Goal: Participate in discussion

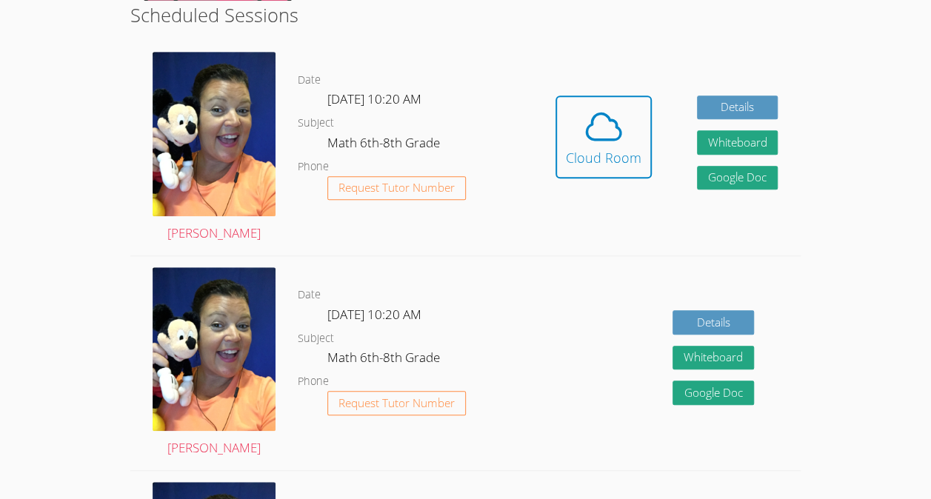
scroll to position [379, 0]
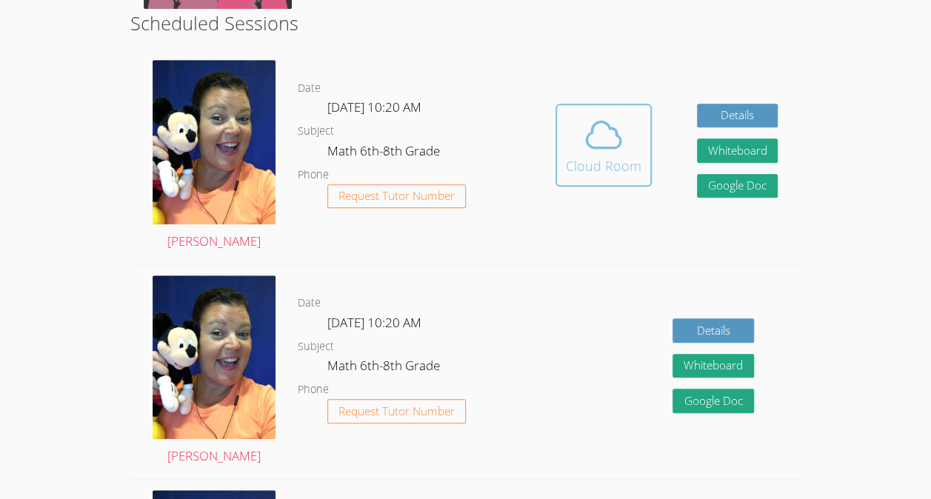
click at [629, 156] on div "Cloud Room" at bounding box center [604, 166] width 76 height 21
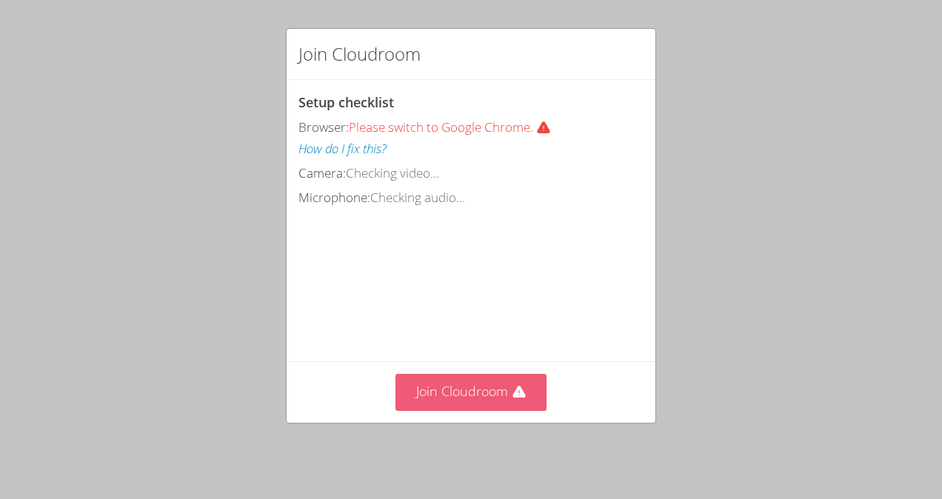
click at [472, 390] on button "Join Cloudroom" at bounding box center [472, 392] width 152 height 36
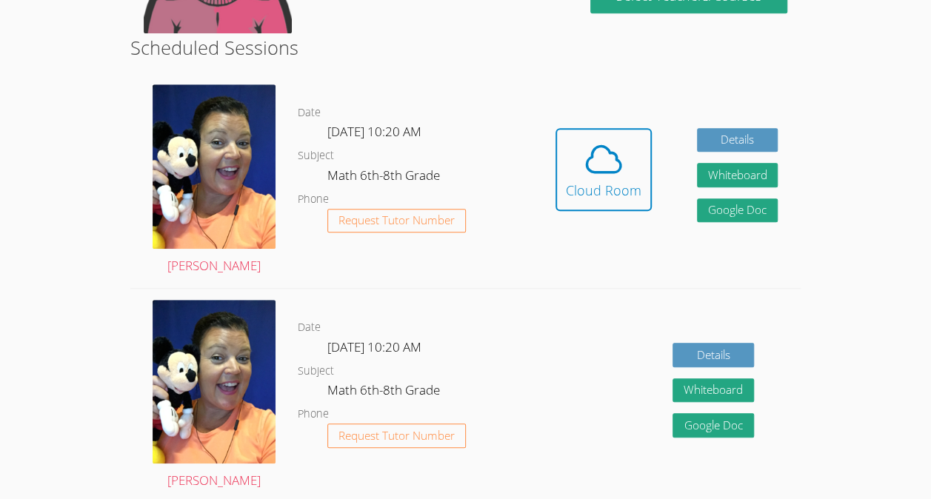
scroll to position [358, 0]
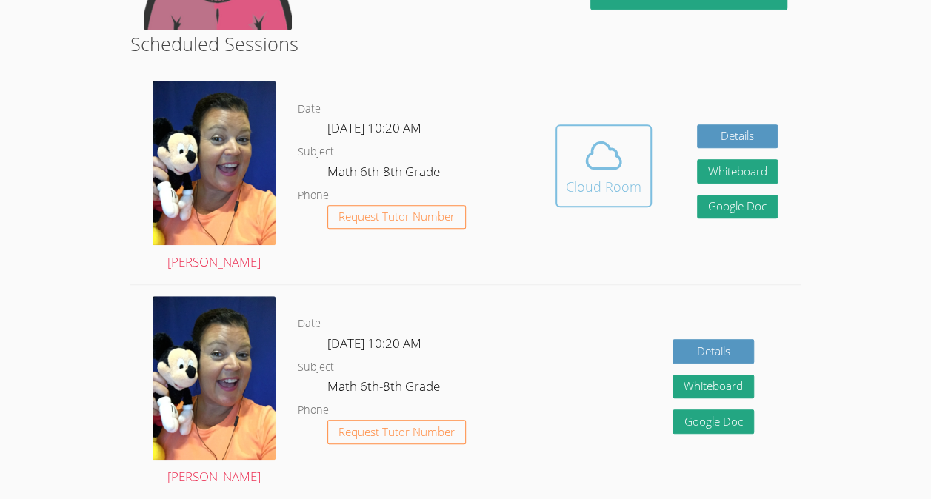
click at [613, 181] on div "Cloud Room" at bounding box center [604, 186] width 76 height 21
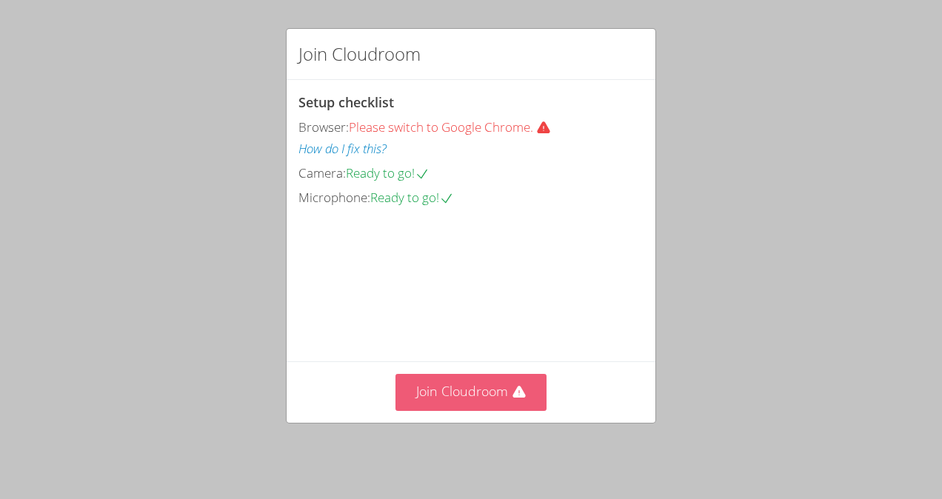
click at [444, 404] on button "Join Cloudroom" at bounding box center [472, 392] width 152 height 36
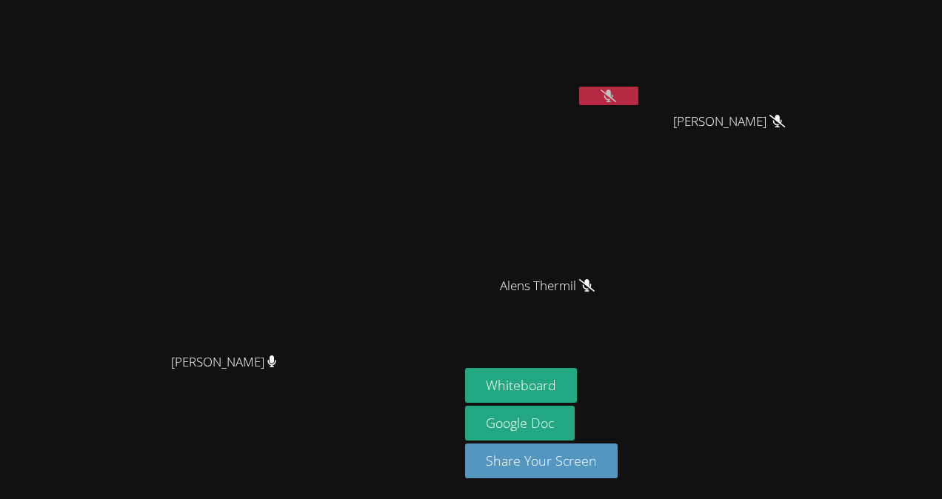
click at [941, 422] on div "Peggy Koutas Peggy Koutas Lorvens Jean Kayla Villarson Kayla Villarson Alens Th…" at bounding box center [471, 249] width 942 height 499
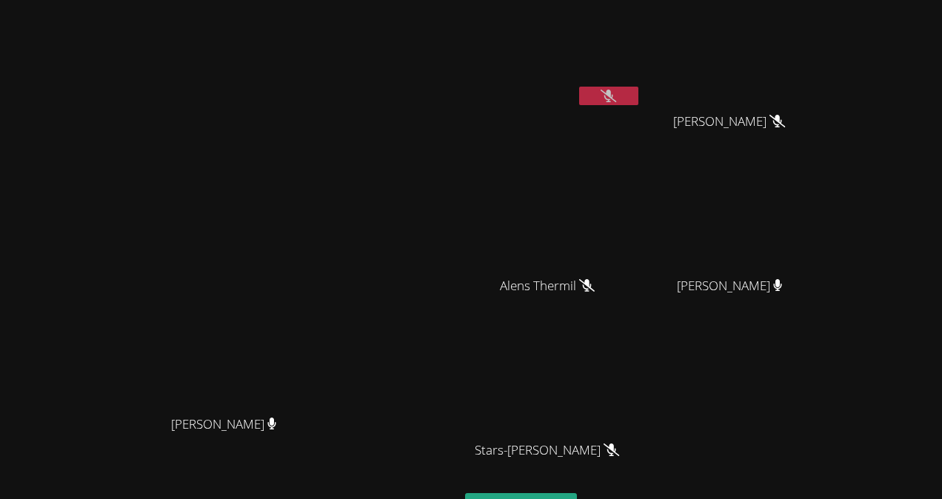
click at [616, 97] on icon at bounding box center [609, 96] width 16 height 13
click at [641, 113] on div "Lorvens Jean" at bounding box center [553, 85] width 176 height 159
click at [638, 95] on button at bounding box center [608, 96] width 59 height 19
click at [638, 102] on button at bounding box center [608, 96] width 59 height 19
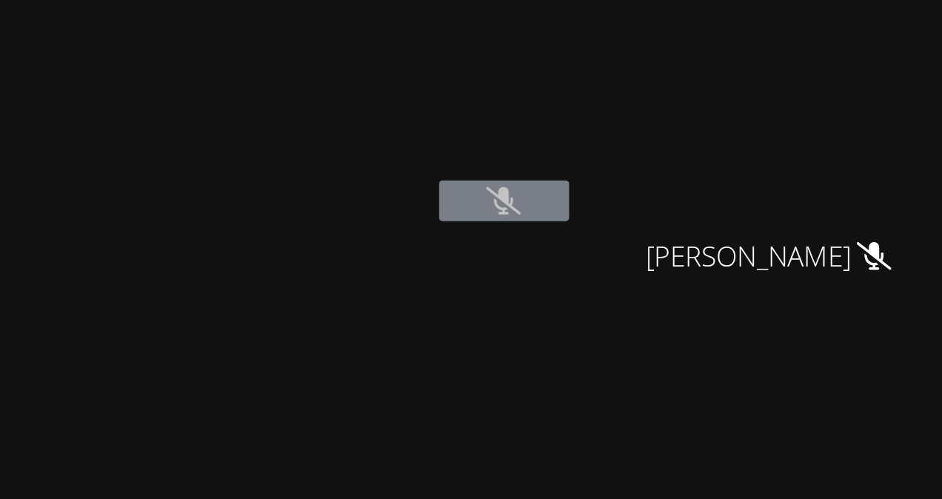
scroll to position [4, 0]
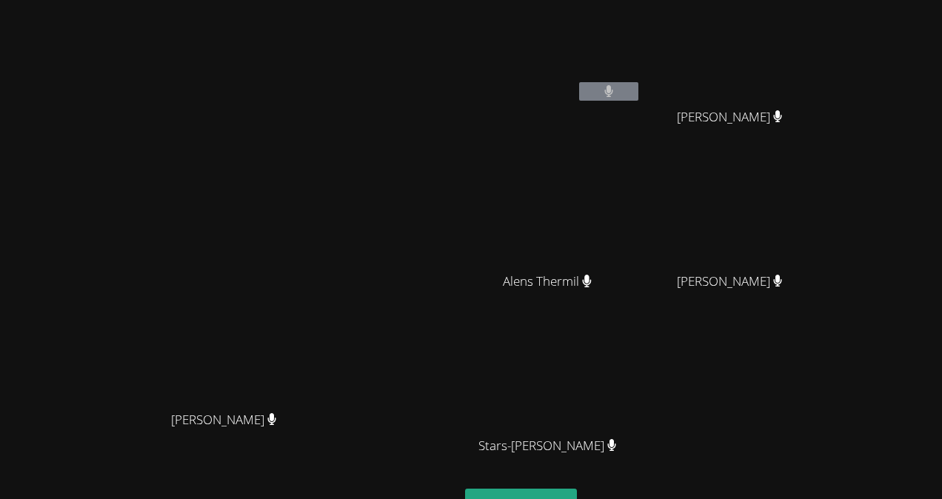
click at [70, 116] on div "Peggy Koutas Peggy Koutas" at bounding box center [229, 307] width 447 height 613
click at [638, 87] on button at bounding box center [608, 91] width 59 height 19
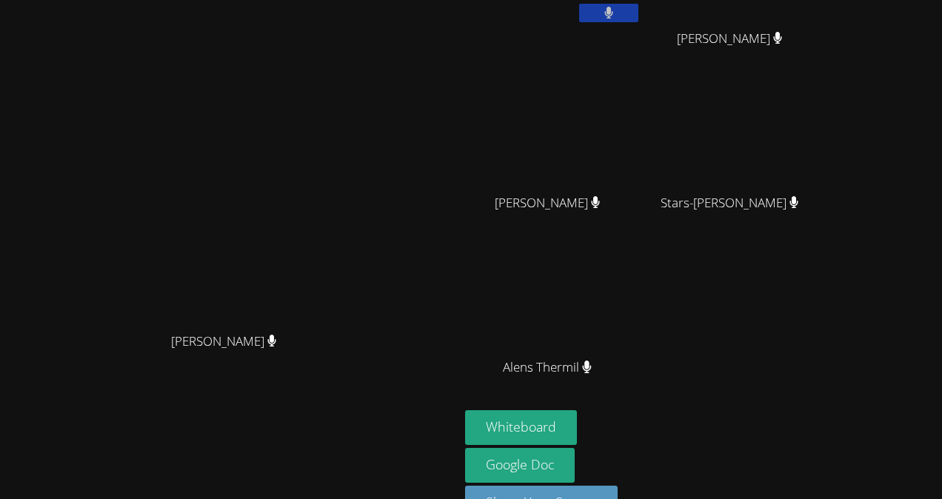
scroll to position [86, 0]
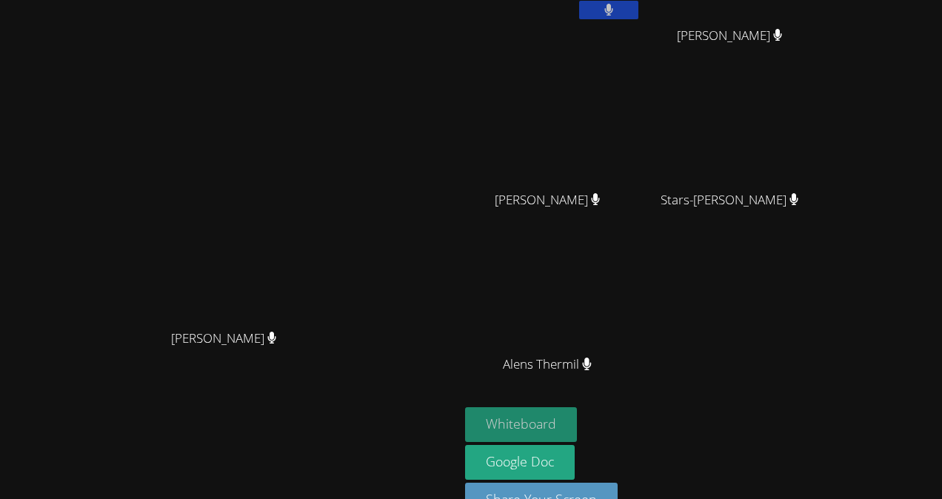
click at [577, 416] on button "Whiteboard" at bounding box center [521, 424] width 112 height 35
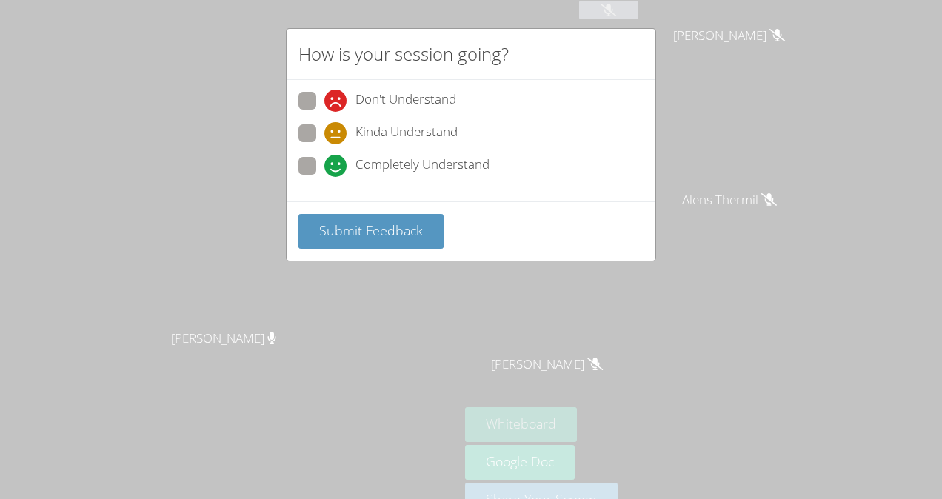
scroll to position [0, 0]
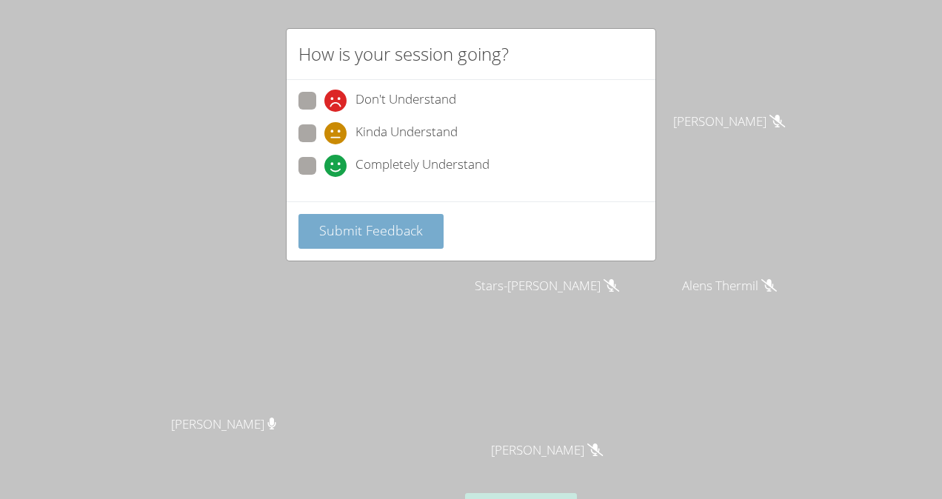
click at [386, 230] on span "Submit Feedback" at bounding box center [371, 230] width 104 height 18
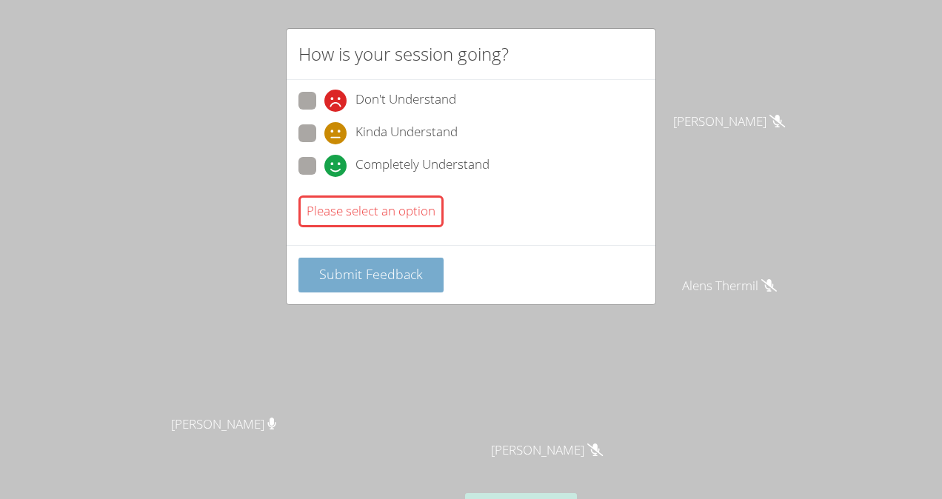
click at [366, 278] on span "Submit Feedback" at bounding box center [371, 274] width 104 height 18
click at [389, 265] on span "Submit Feedback" at bounding box center [371, 274] width 104 height 18
